Goal: Navigation & Orientation: Find specific page/section

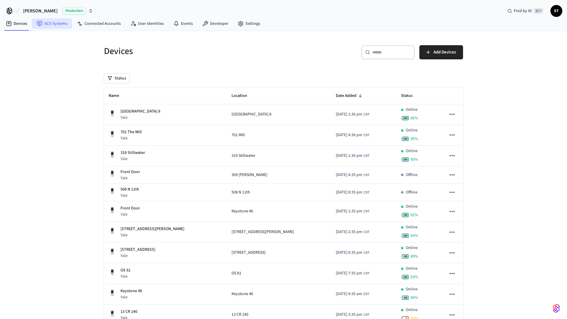
click at [51, 23] on link "ACS Systems" at bounding box center [52, 23] width 40 height 11
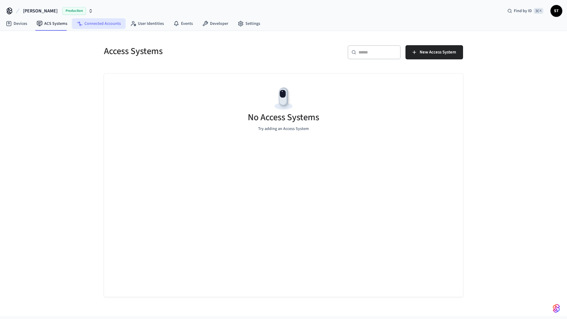
click at [98, 24] on link "Connected Accounts" at bounding box center [98, 23] width 53 height 11
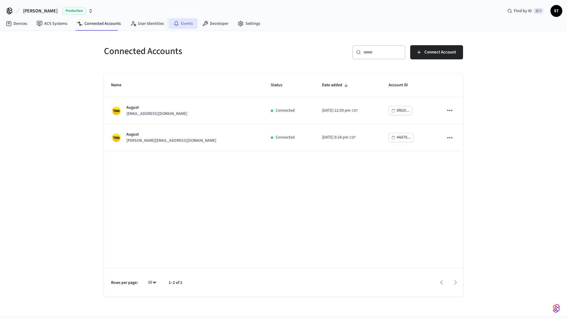
click at [186, 24] on link "Events" at bounding box center [183, 23] width 29 height 11
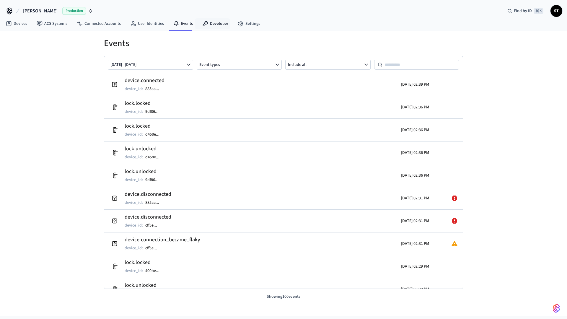
click at [220, 24] on link "Developer" at bounding box center [215, 23] width 35 height 11
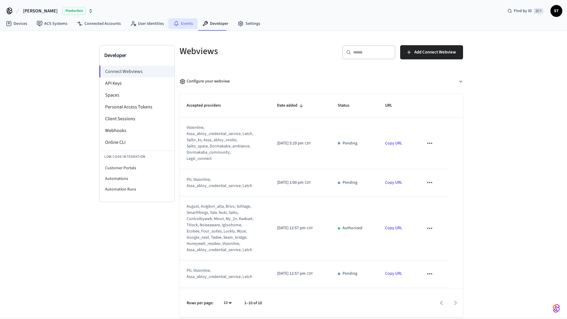
click at [178, 23] on link "Events" at bounding box center [183, 23] width 29 height 11
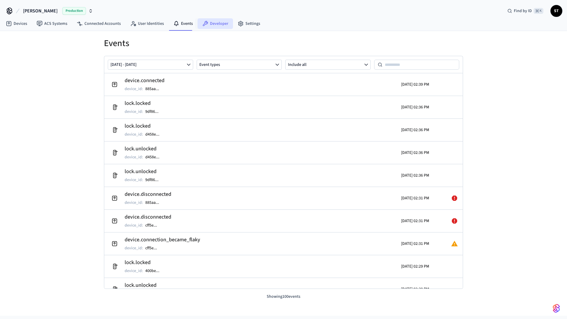
click at [217, 26] on link "Developer" at bounding box center [215, 23] width 35 height 11
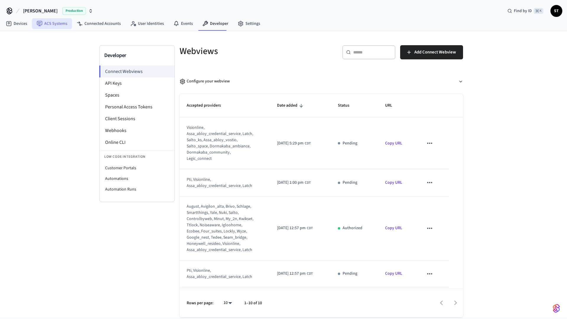
click at [47, 25] on link "ACS Systems" at bounding box center [52, 23] width 40 height 11
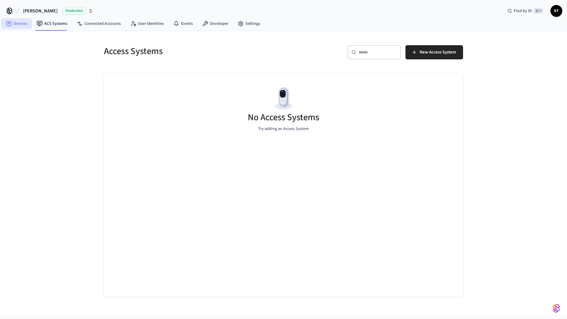
click at [18, 24] on link "Devices" at bounding box center [16, 23] width 31 height 11
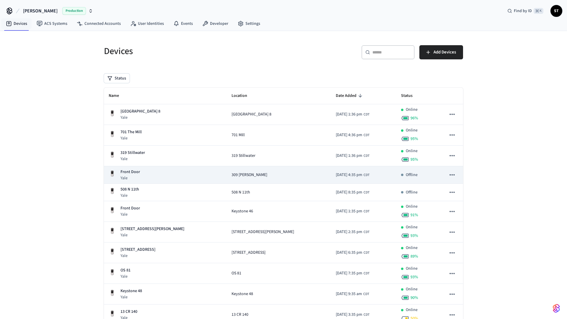
click at [454, 174] on icon "sticky table" at bounding box center [453, 175] width 8 height 8
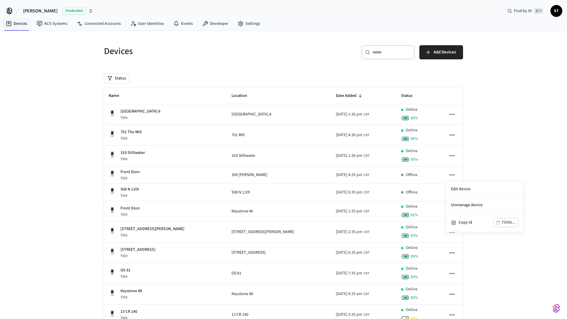
click at [483, 168] on div at bounding box center [283, 159] width 567 height 319
click at [558, 13] on span "ST" at bounding box center [556, 11] width 11 height 11
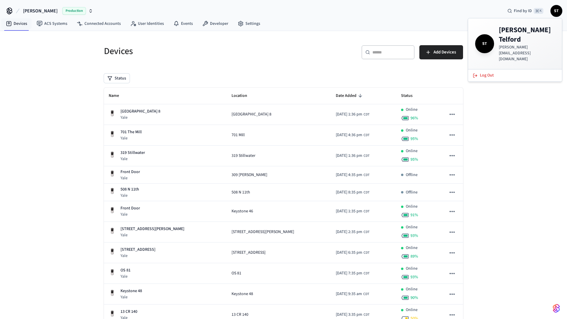
click at [514, 44] on p "[PERSON_NAME][EMAIL_ADDRESS][DOMAIN_NAME]" at bounding box center [527, 53] width 56 height 18
click at [484, 36] on span "ST" at bounding box center [485, 43] width 17 height 17
click at [413, 30] on div "Devices ACS Systems Connected Accounts User Identities Events Developer Settings" at bounding box center [283, 24] width 567 height 14
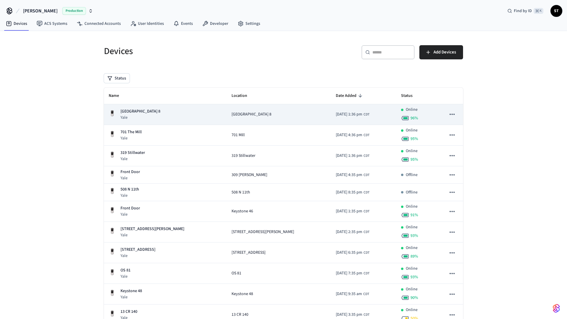
click at [453, 114] on icon "sticky table" at bounding box center [452, 114] width 5 height 1
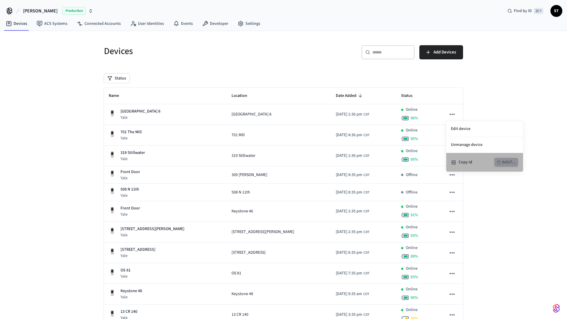
click at [508, 163] on div "0c517..." at bounding box center [509, 162] width 14 height 7
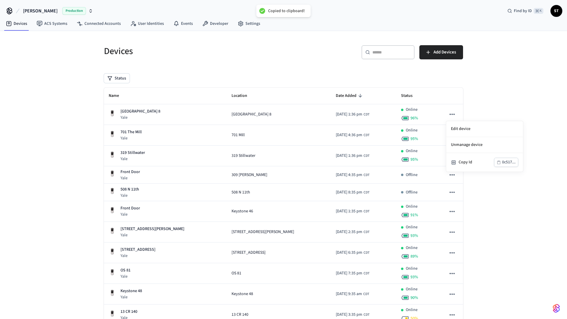
click at [546, 67] on div at bounding box center [283, 159] width 567 height 319
click at [31, 9] on span "[PERSON_NAME]" at bounding box center [40, 10] width 35 height 7
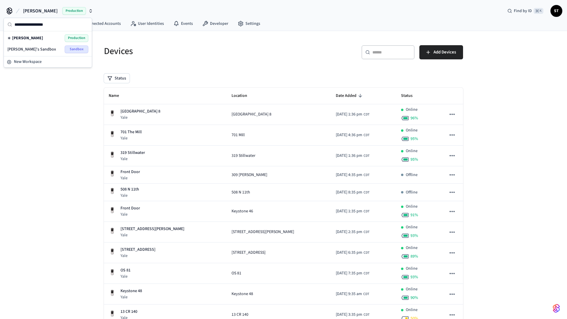
click at [8, 8] on icon at bounding box center [9, 10] width 9 height 9
click at [8, 11] on icon at bounding box center [9, 10] width 9 height 9
click at [40, 13] on span "[PERSON_NAME]" at bounding box center [40, 10] width 35 height 7
click at [26, 60] on span "New Workspace" at bounding box center [28, 62] width 28 height 6
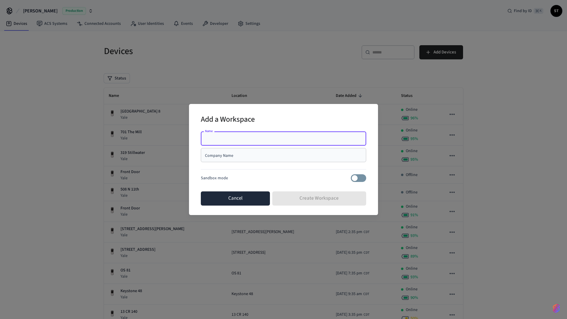
click at [247, 195] on button "Cancel" at bounding box center [235, 198] width 69 height 14
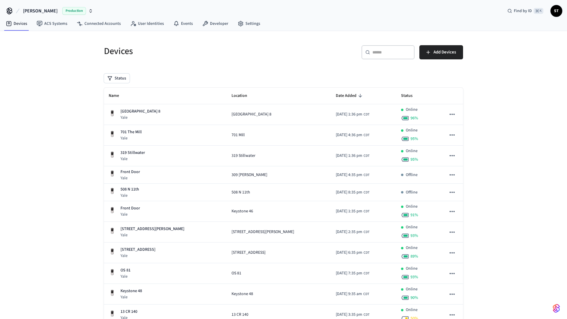
click at [67, 8] on span "Production" at bounding box center [74, 11] width 24 height 8
